Goal: Transaction & Acquisition: Book appointment/travel/reservation

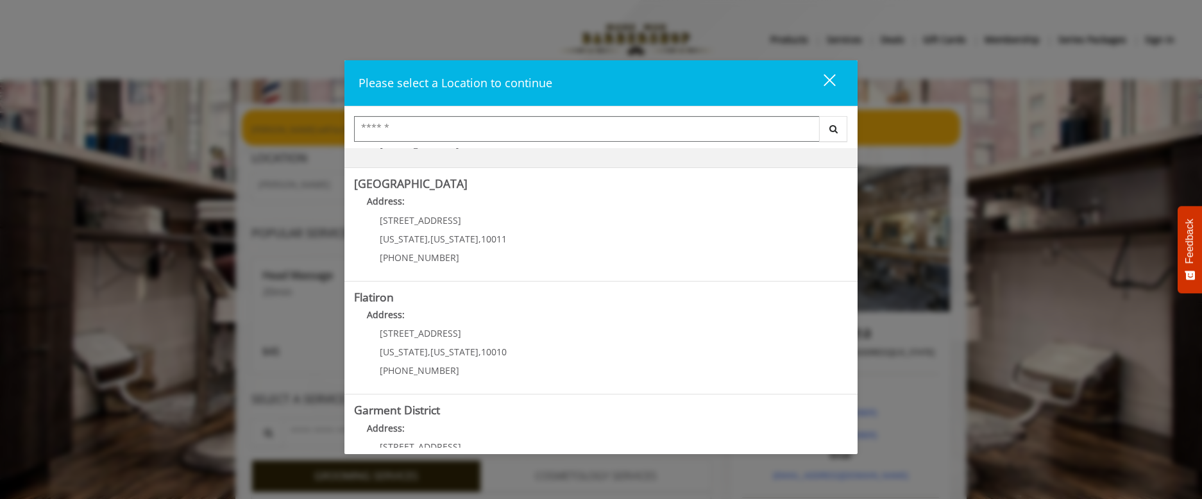
scroll to position [208, 0]
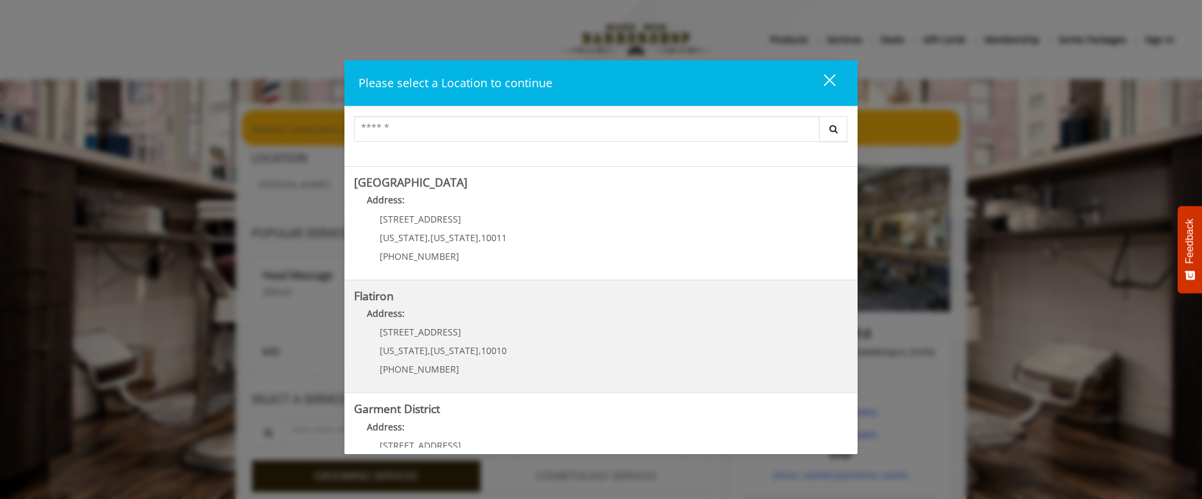
click at [426, 323] on "Address:" at bounding box center [601, 317] width 494 height 21
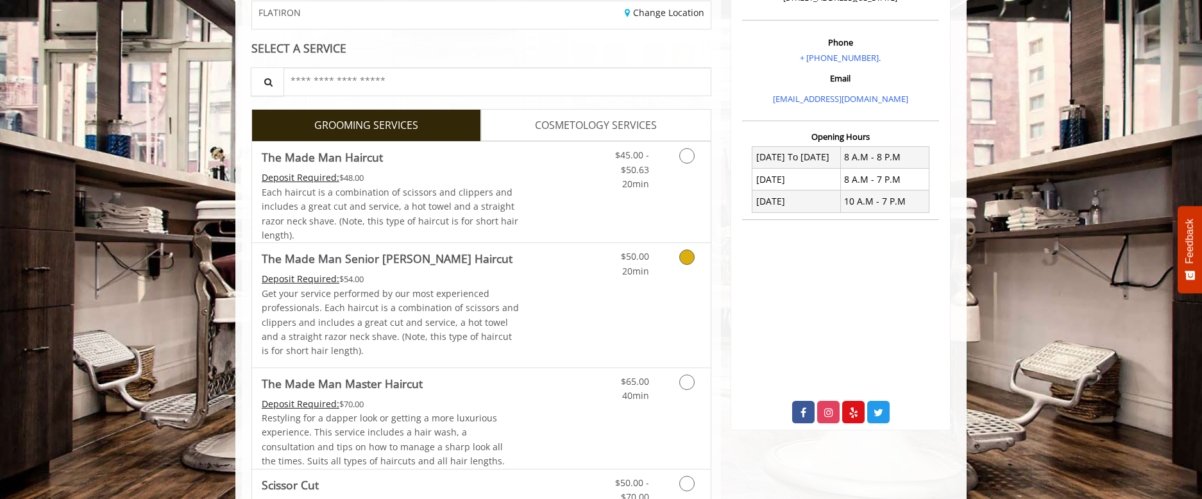
scroll to position [219, 0]
click at [688, 256] on icon "Grooming services" at bounding box center [686, 255] width 15 height 15
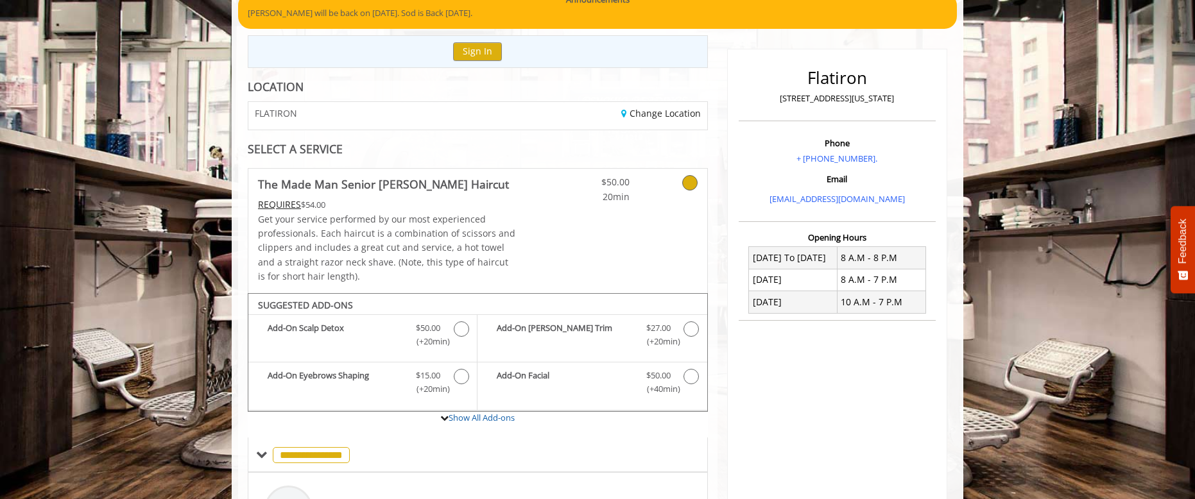
scroll to position [124, 0]
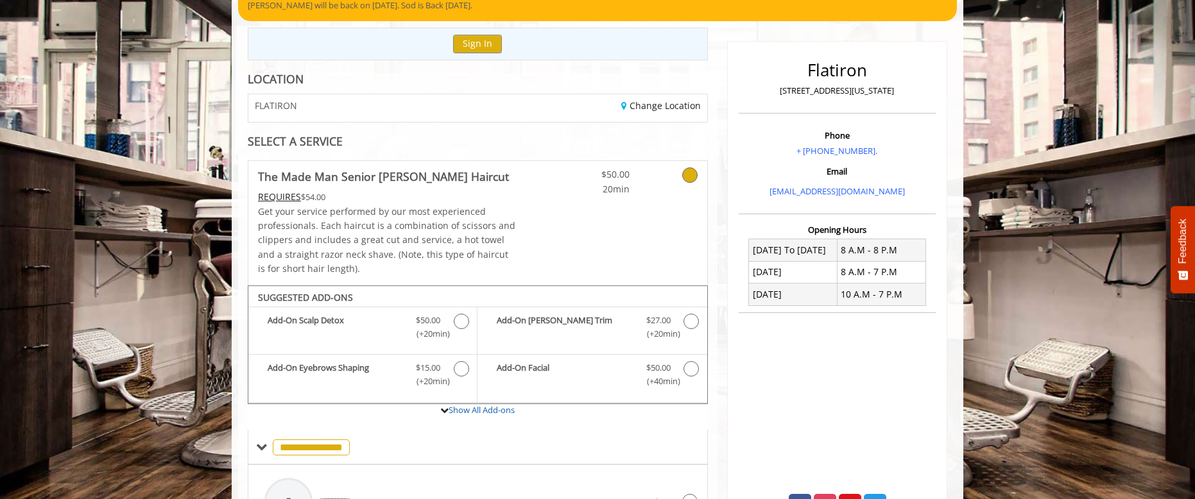
click at [565, 146] on div "SELECT A SERVICE" at bounding box center [478, 141] width 460 height 12
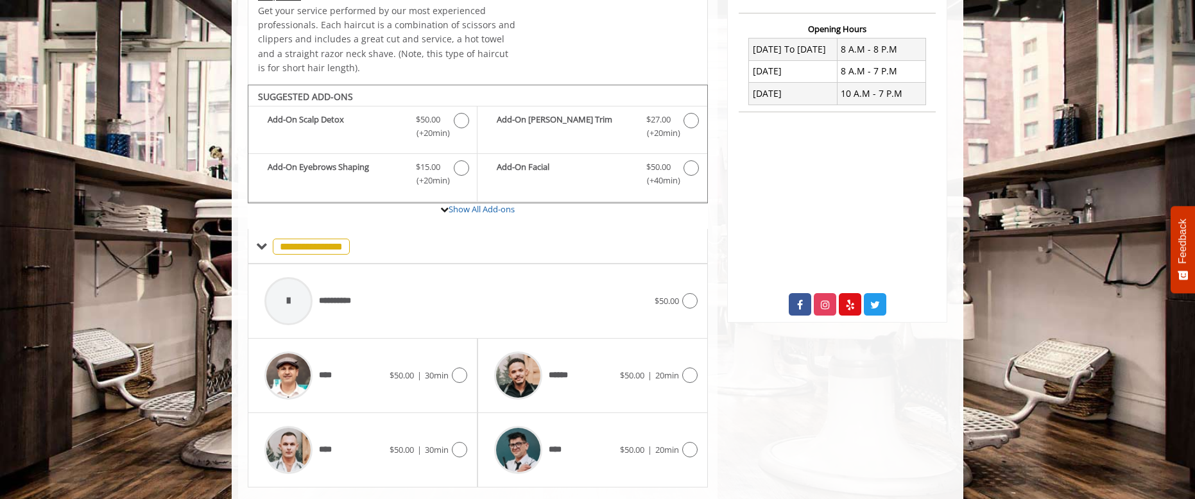
scroll to position [358, 0]
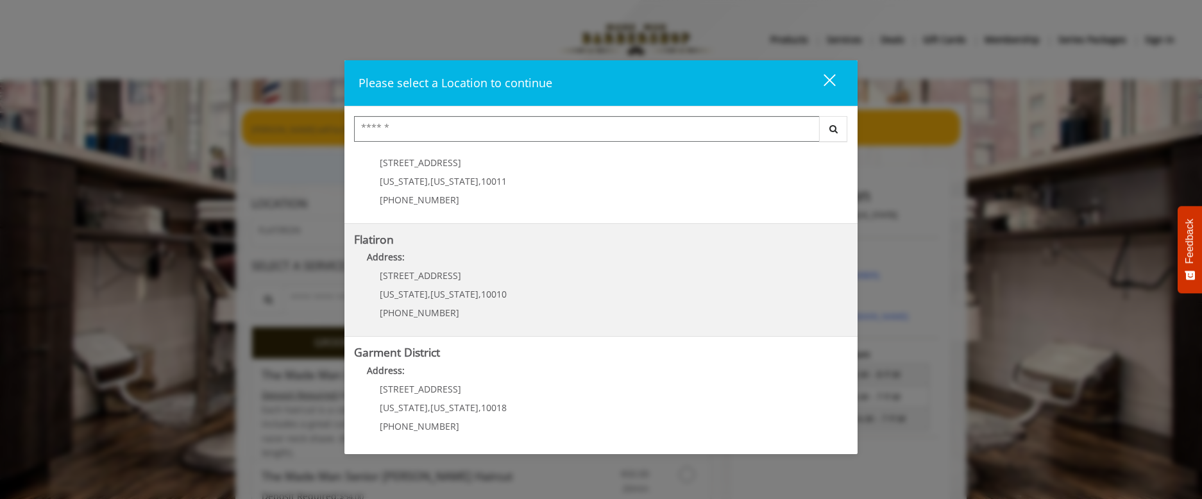
scroll to position [267, 0]
click at [449, 268] on "Address:" at bounding box center [601, 258] width 494 height 21
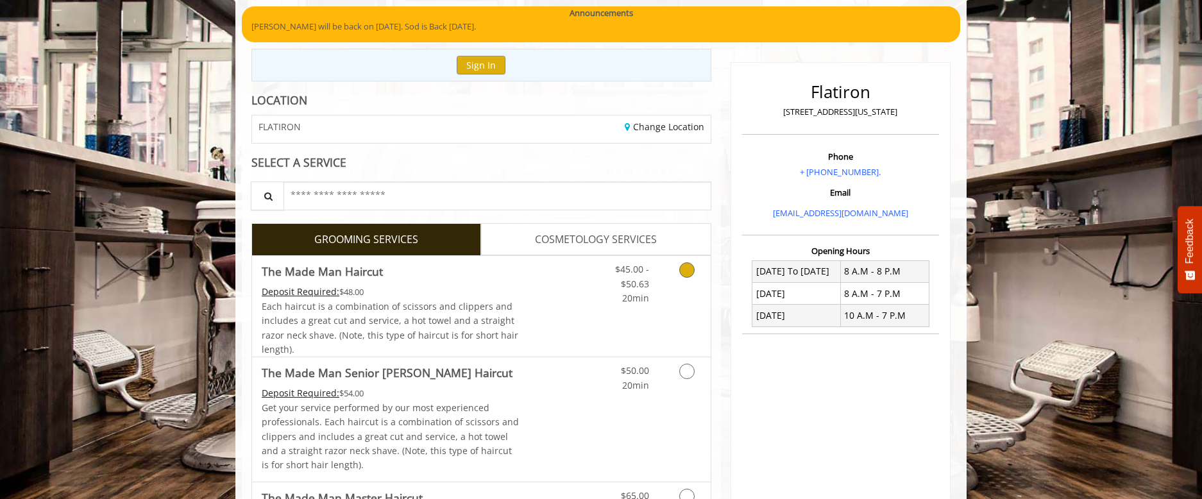
scroll to position [105, 0]
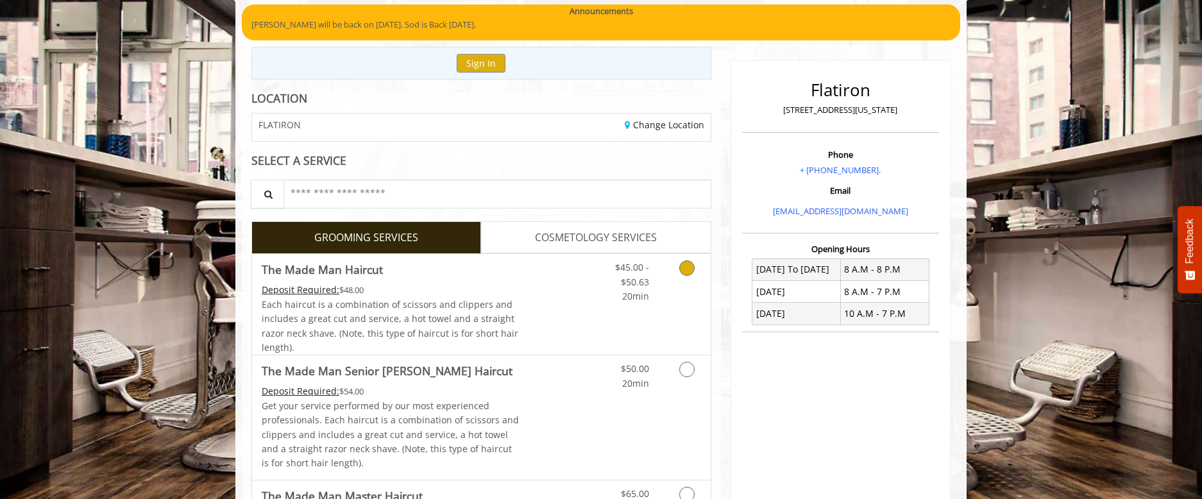
click at [686, 267] on icon "Grooming services" at bounding box center [686, 267] width 15 height 15
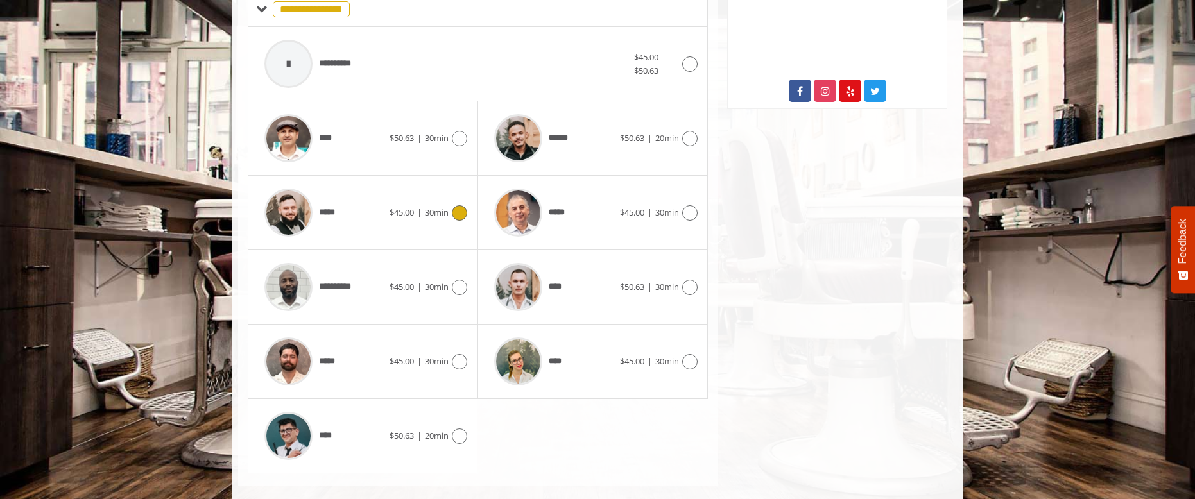
scroll to position [538, 0]
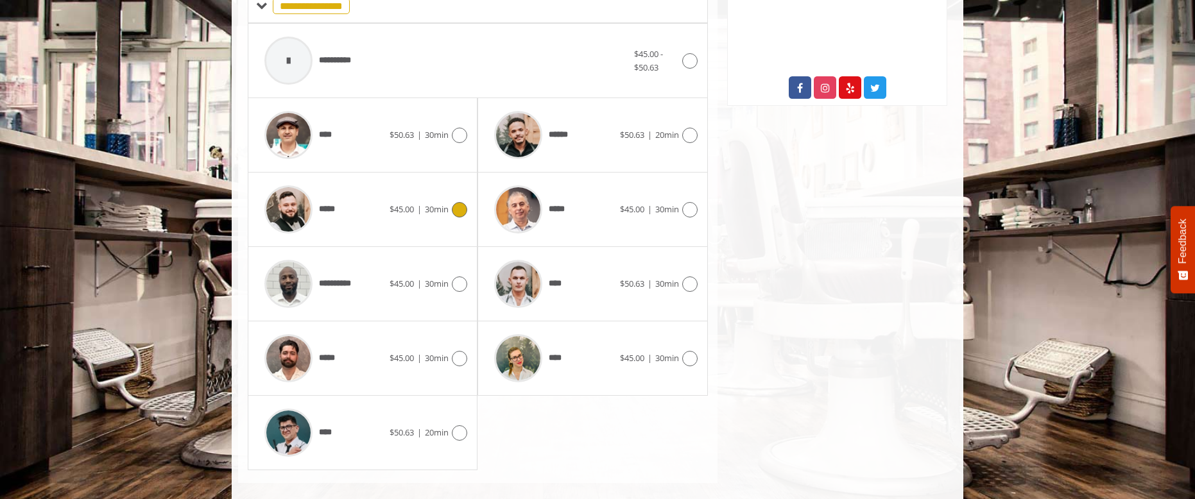
click at [464, 216] on div "***** $45.00 | 30min" at bounding box center [362, 209] width 209 height 61
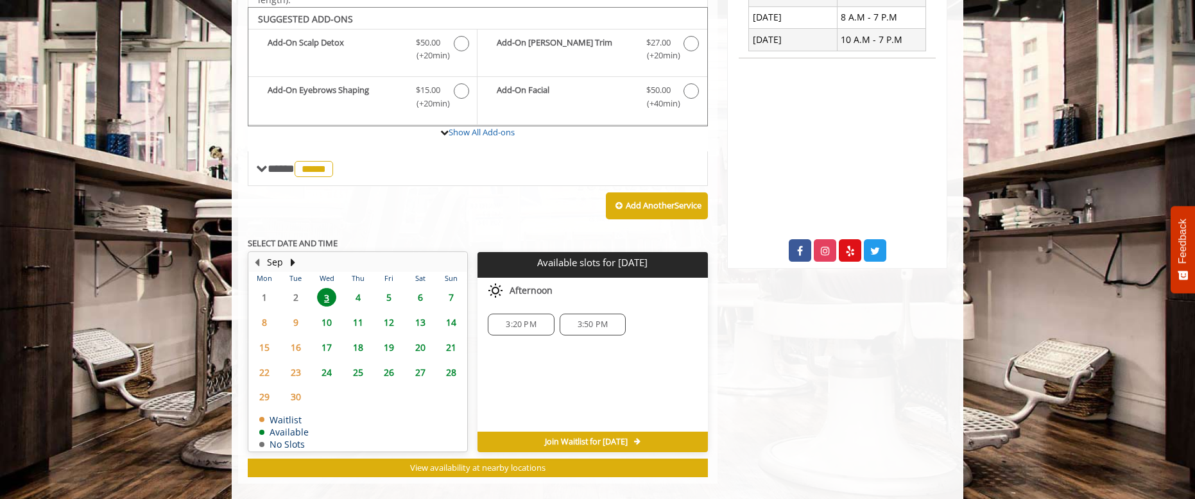
scroll to position [387, 0]
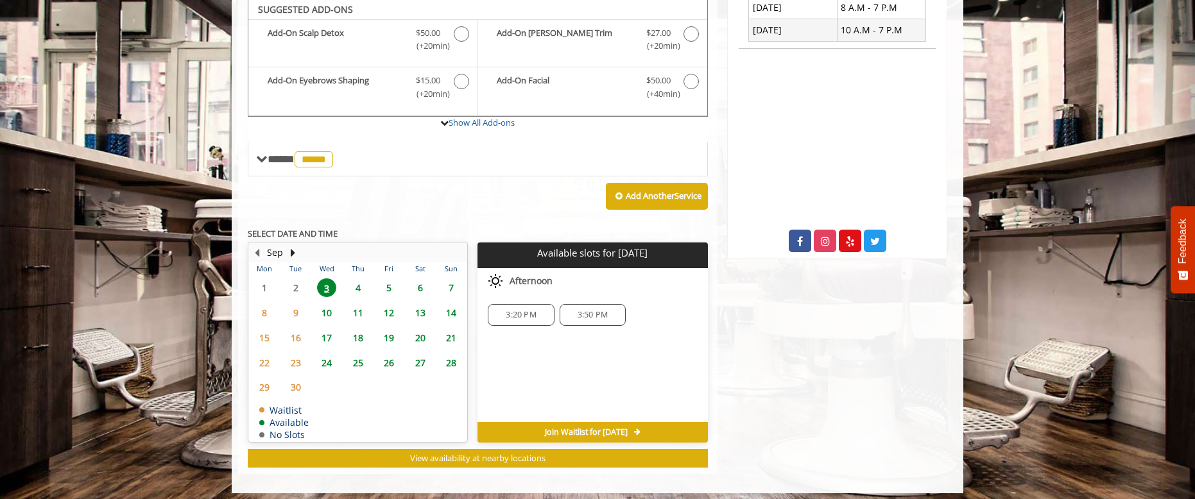
click at [515, 315] on span "3:20 PM" at bounding box center [521, 315] width 30 height 10
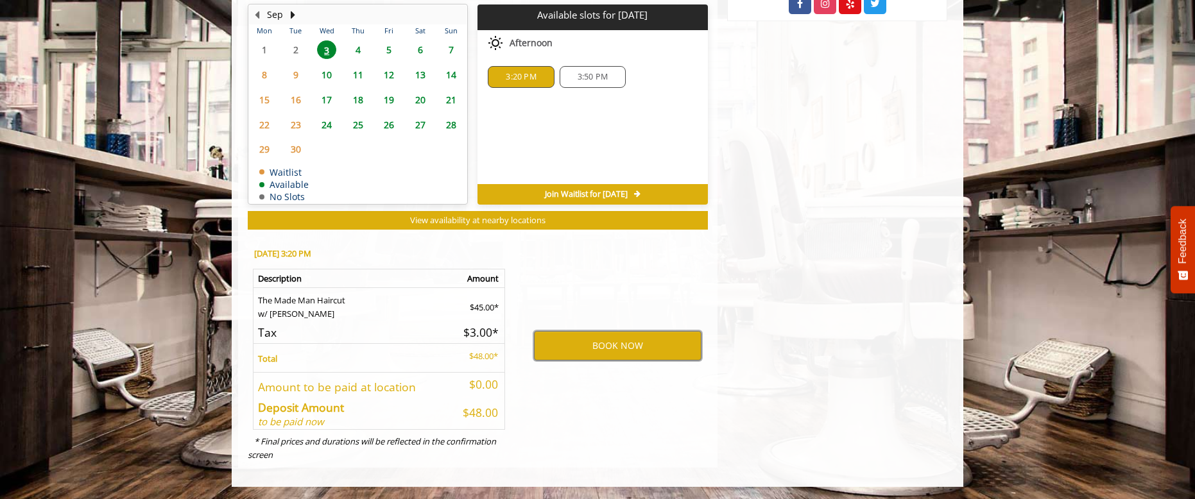
scroll to position [626, 0]
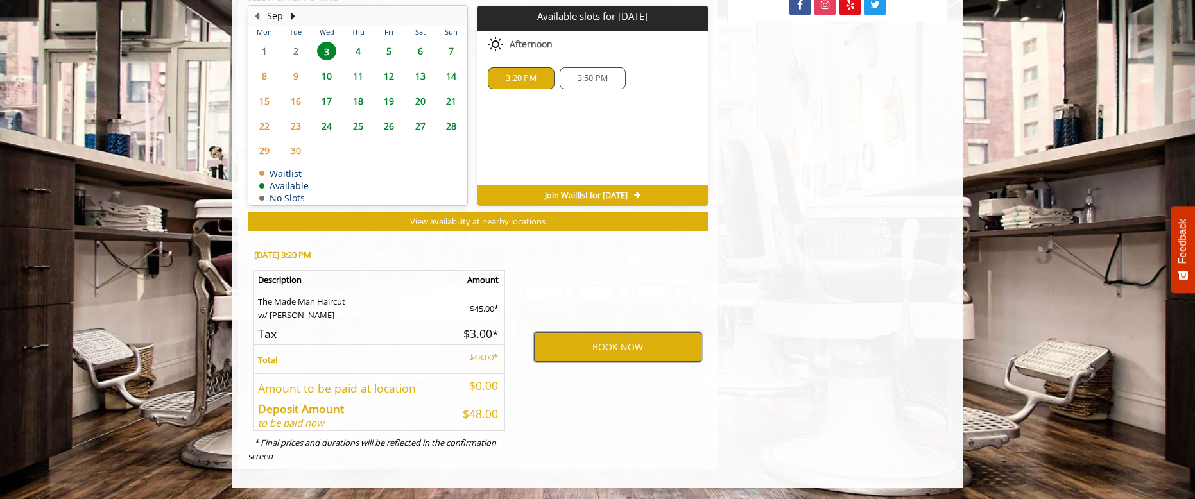
click at [601, 348] on button "BOOK NOW" at bounding box center [617, 347] width 167 height 30
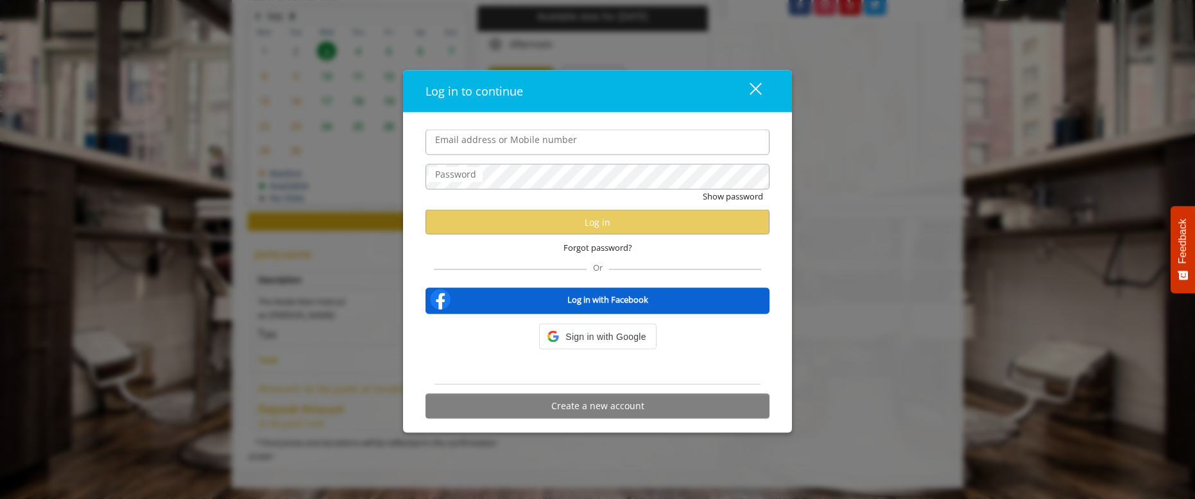
type input "**********"
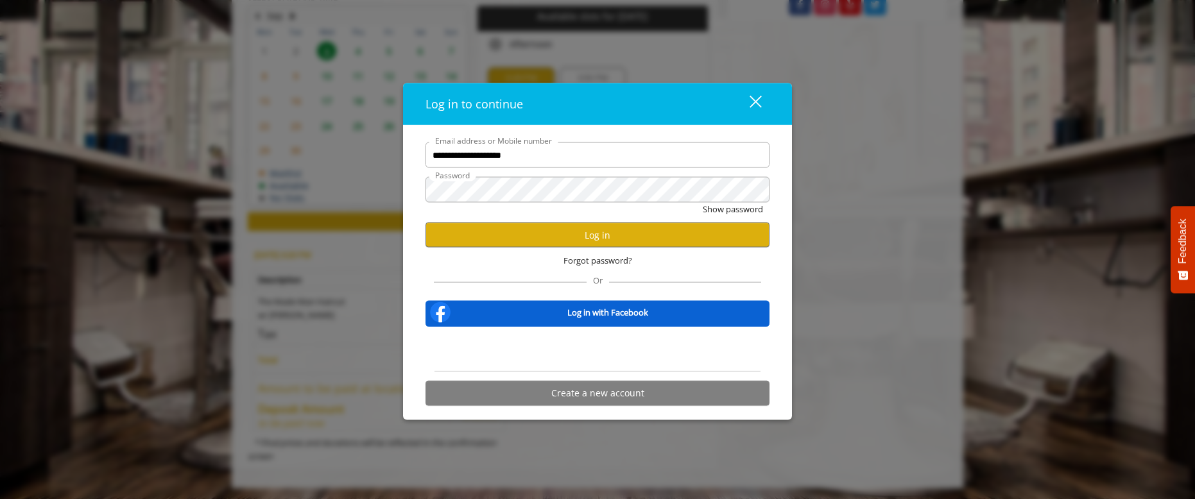
scroll to position [0, 0]
click at [618, 238] on button "Log in" at bounding box center [597, 235] width 344 height 25
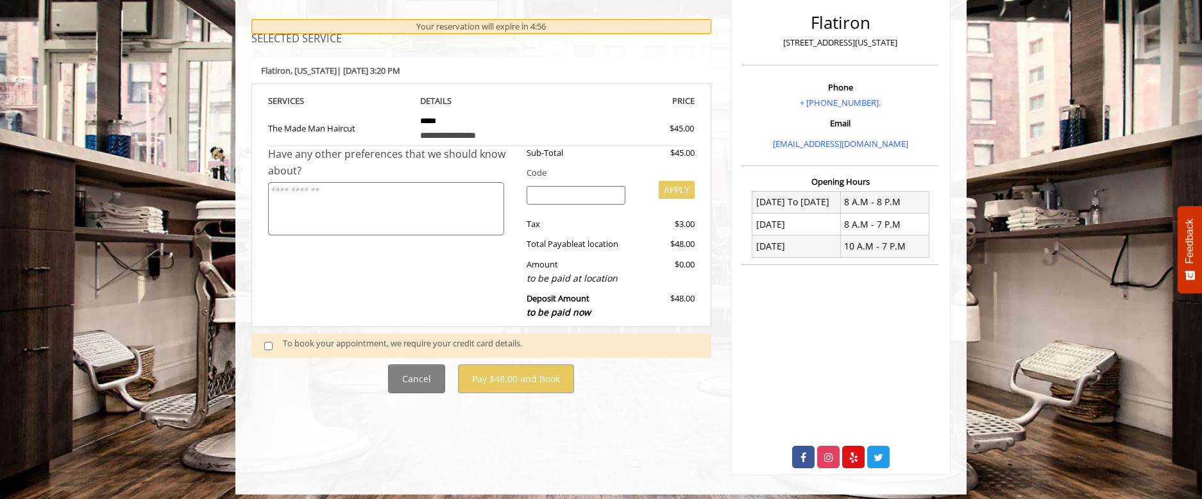
scroll to position [181, 0]
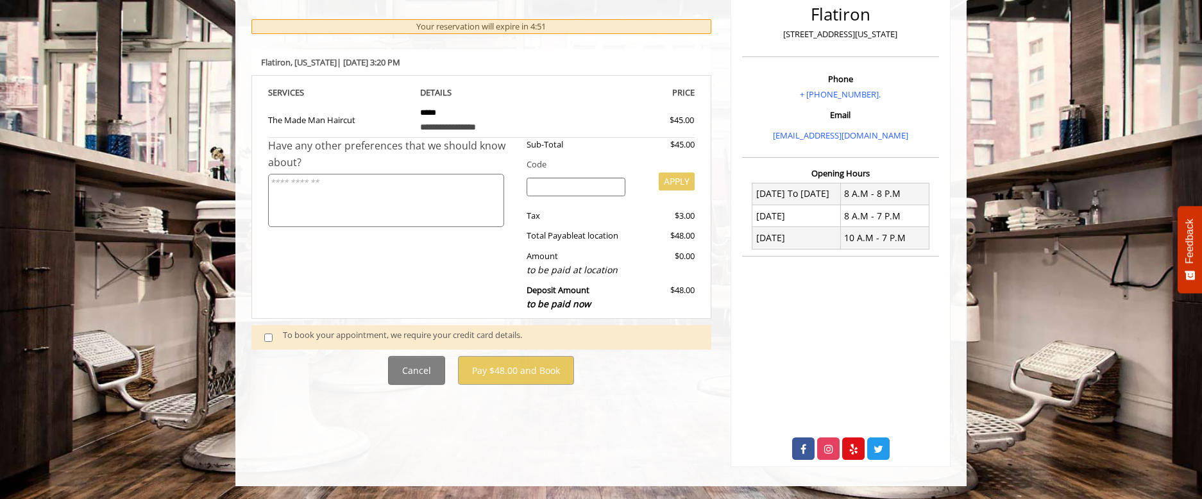
click at [260, 338] on span at bounding box center [274, 336] width 38 height 17
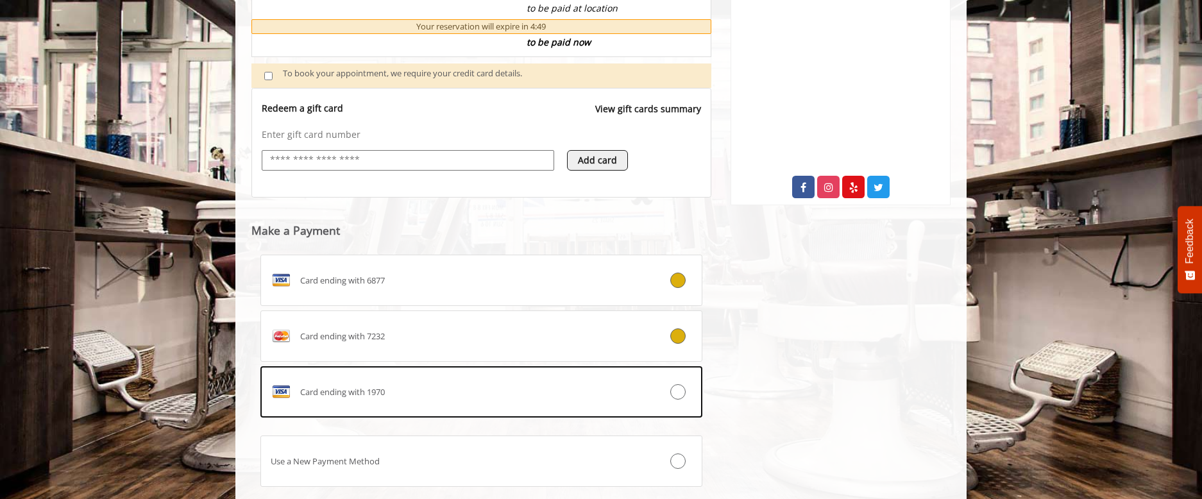
scroll to position [448, 0]
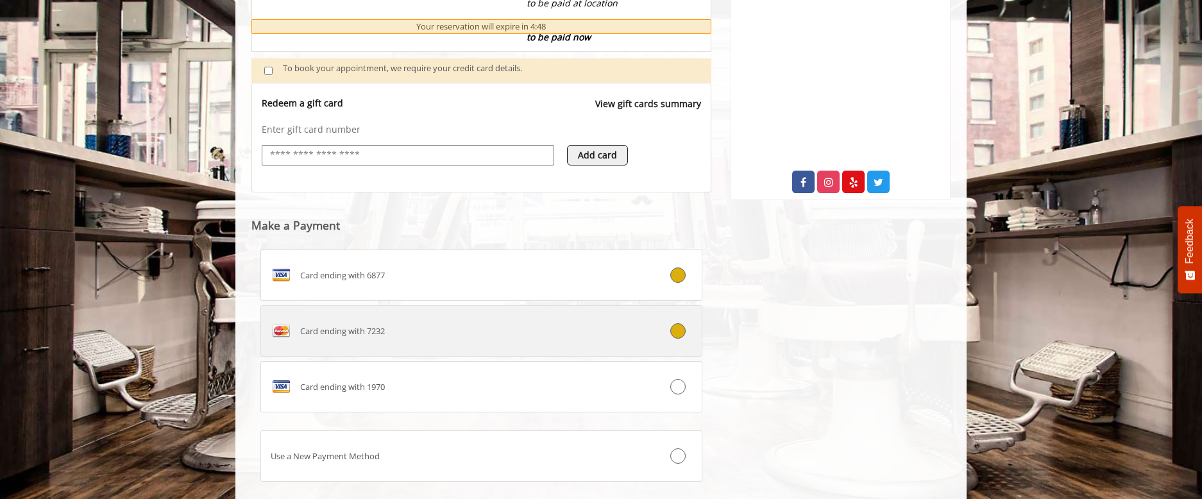
click at [681, 334] on icon at bounding box center [677, 330] width 15 height 15
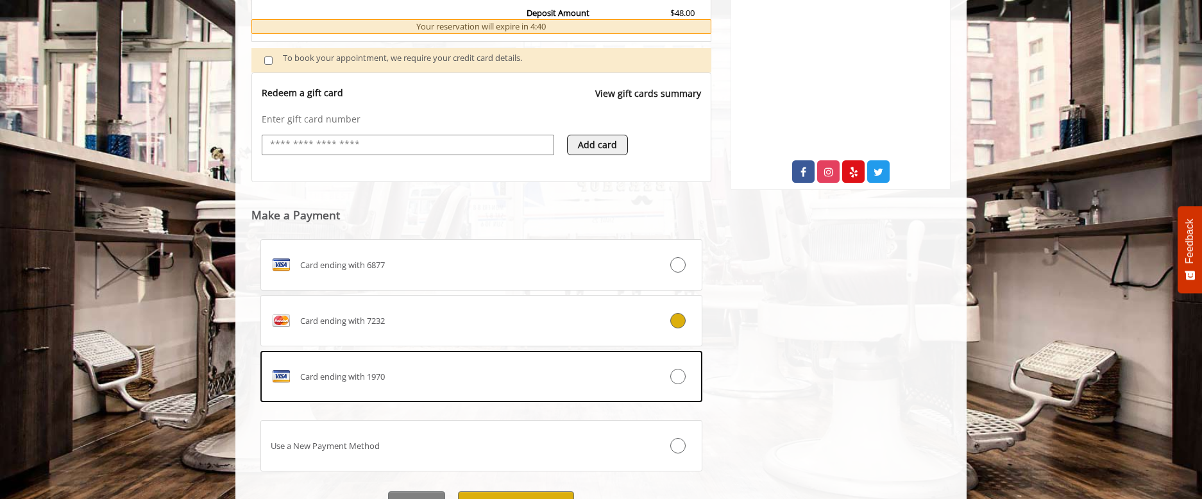
scroll to position [524, 0]
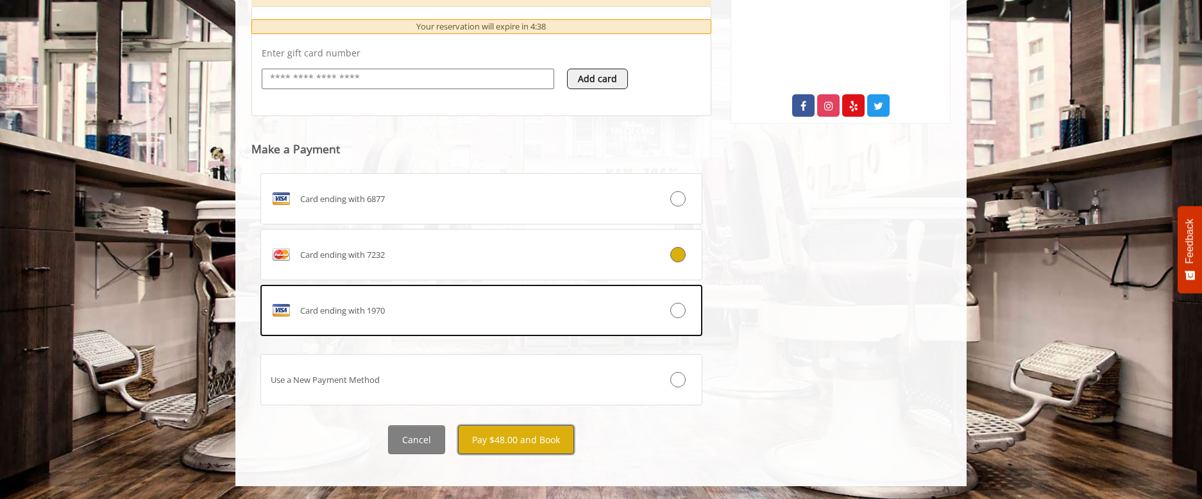
click at [526, 441] on button "Pay $48.00 and Book" at bounding box center [516, 439] width 116 height 29
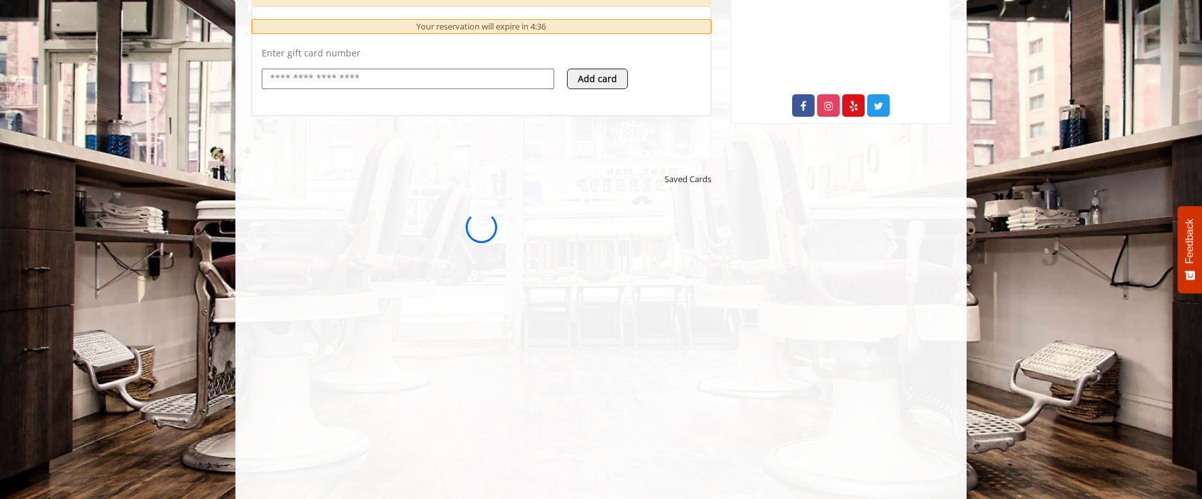
scroll to position [0, 0]
